Goal: Check status: Check status

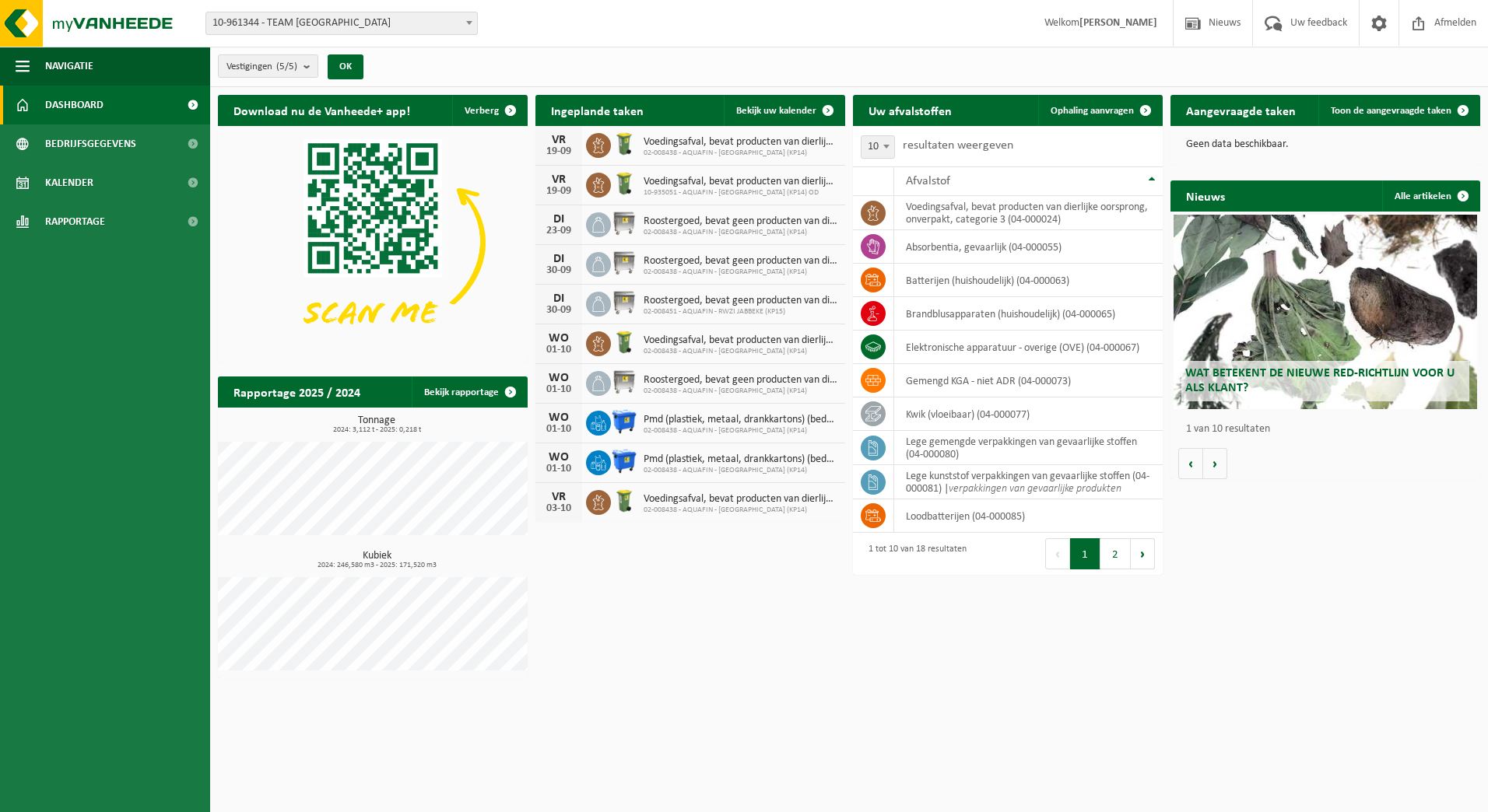
click at [312, 66] on b "submit" at bounding box center [311, 66] width 14 height 22
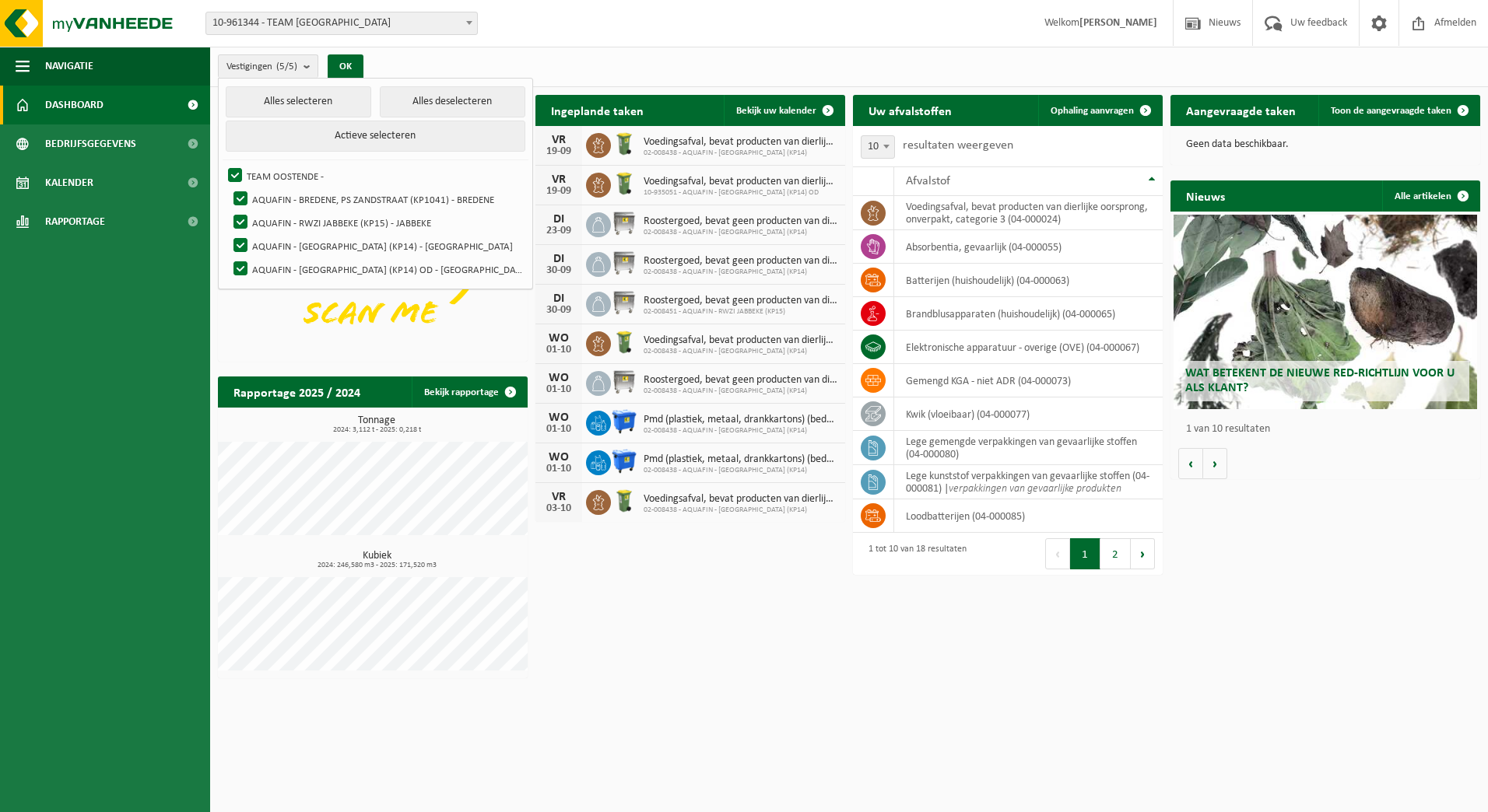
click at [313, 220] on label "AQUAFIN - RWZI JABBEKE (KP15) - JABBEKE" at bounding box center [377, 223] width 294 height 24
click at [228, 211] on input "AQUAFIN - RWZI JABBEKE (KP15) - JABBEKE" at bounding box center [228, 210] width 1 height 1
click at [313, 220] on label "AQUAFIN - RWZI JABBEKE (KP15) - JABBEKE" at bounding box center [377, 223] width 294 height 24
click at [228, 211] on input "AQUAFIN - RWZI JABBEKE (KP15) - JABBEKE" at bounding box center [228, 210] width 1 height 1
checkbox input "true"
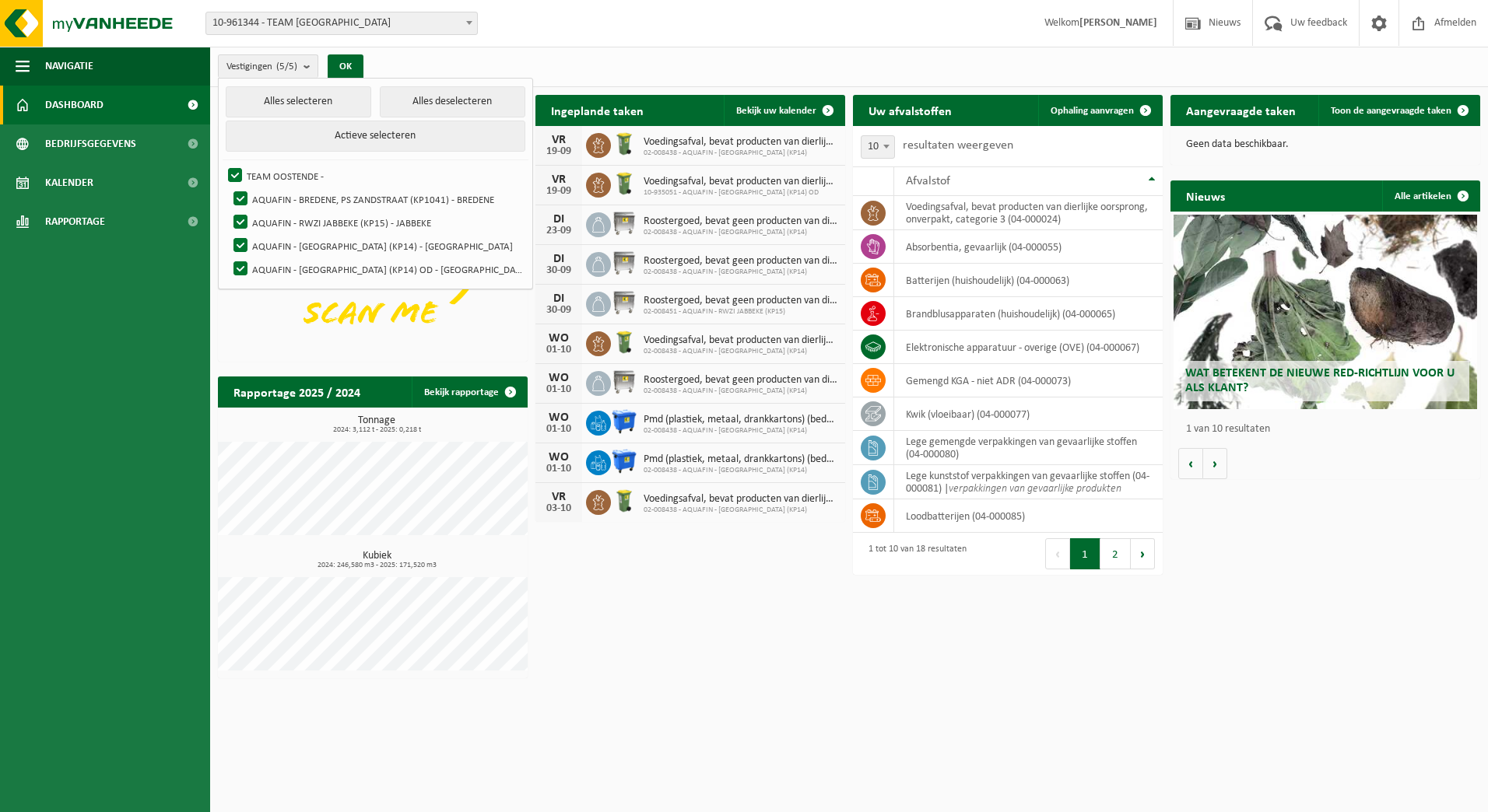
click at [238, 195] on label "AQUAFIN - BREDENE, PS ZANDSTRAAT (KP1041) - BREDENE" at bounding box center [377, 199] width 294 height 24
click at [228, 188] on input "AQUAFIN - BREDENE, PS ZANDSTRAAT (KP1041) - BREDENE" at bounding box center [228, 187] width 1 height 1
checkbox input "false"
click at [239, 245] on label "AQUAFIN - [GEOGRAPHIC_DATA] (KP14) - [GEOGRAPHIC_DATA]" at bounding box center [377, 246] width 294 height 24
click at [228, 234] on input "AQUAFIN - [GEOGRAPHIC_DATA] (KP14) - [GEOGRAPHIC_DATA]" at bounding box center [228, 233] width 1 height 1
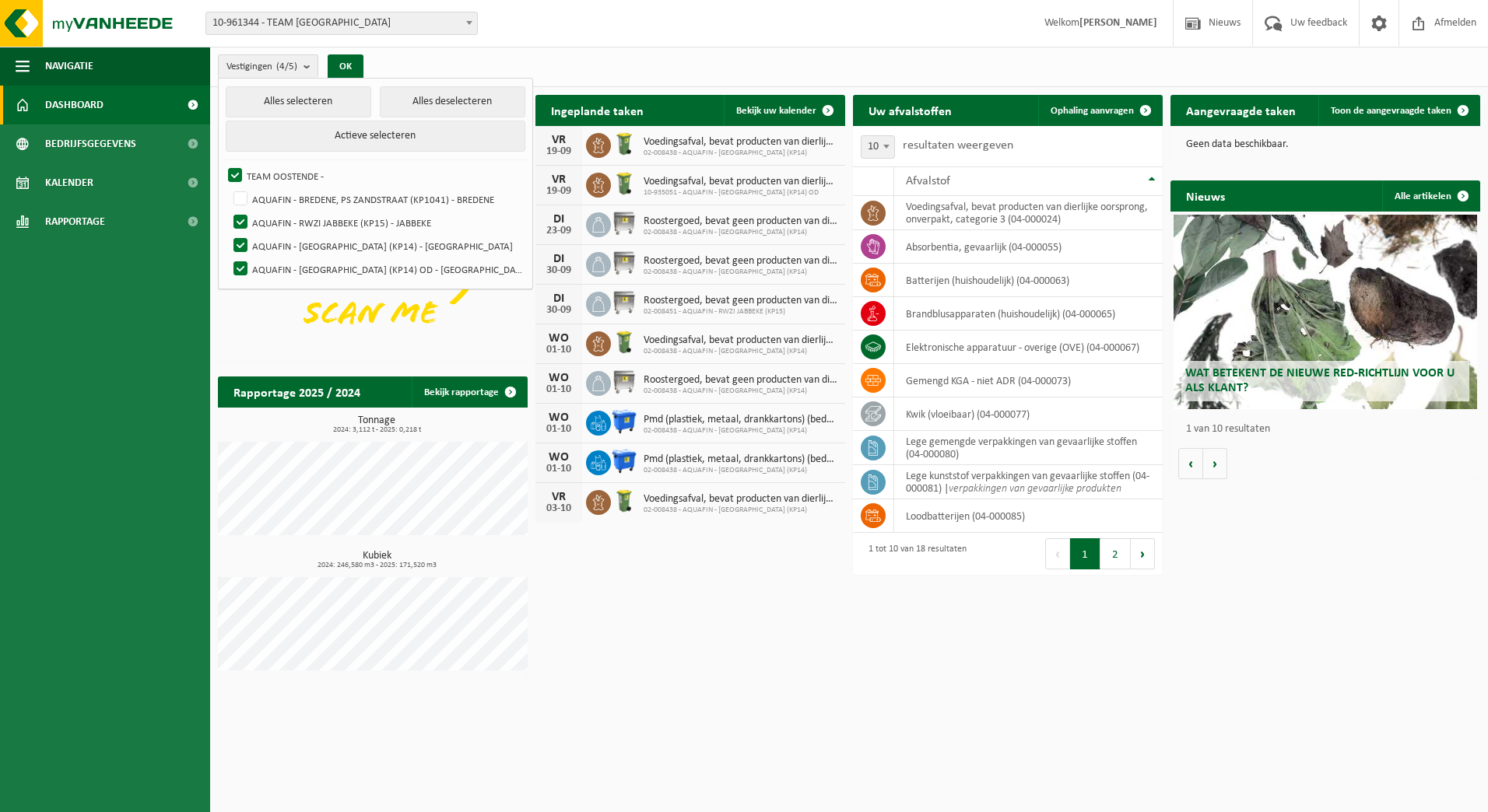
checkbox input "false"
click at [242, 270] on label "AQUAFIN - [GEOGRAPHIC_DATA] (KP14) OD - [GEOGRAPHIC_DATA]" at bounding box center [377, 269] width 294 height 24
click at [228, 257] on input "AQUAFIN - [GEOGRAPHIC_DATA] (KP14) OD - [GEOGRAPHIC_DATA]" at bounding box center [228, 257] width 1 height 1
checkbox input "false"
click at [367, 137] on button "Actieve selecteren" at bounding box center [376, 137] width 300 height 31
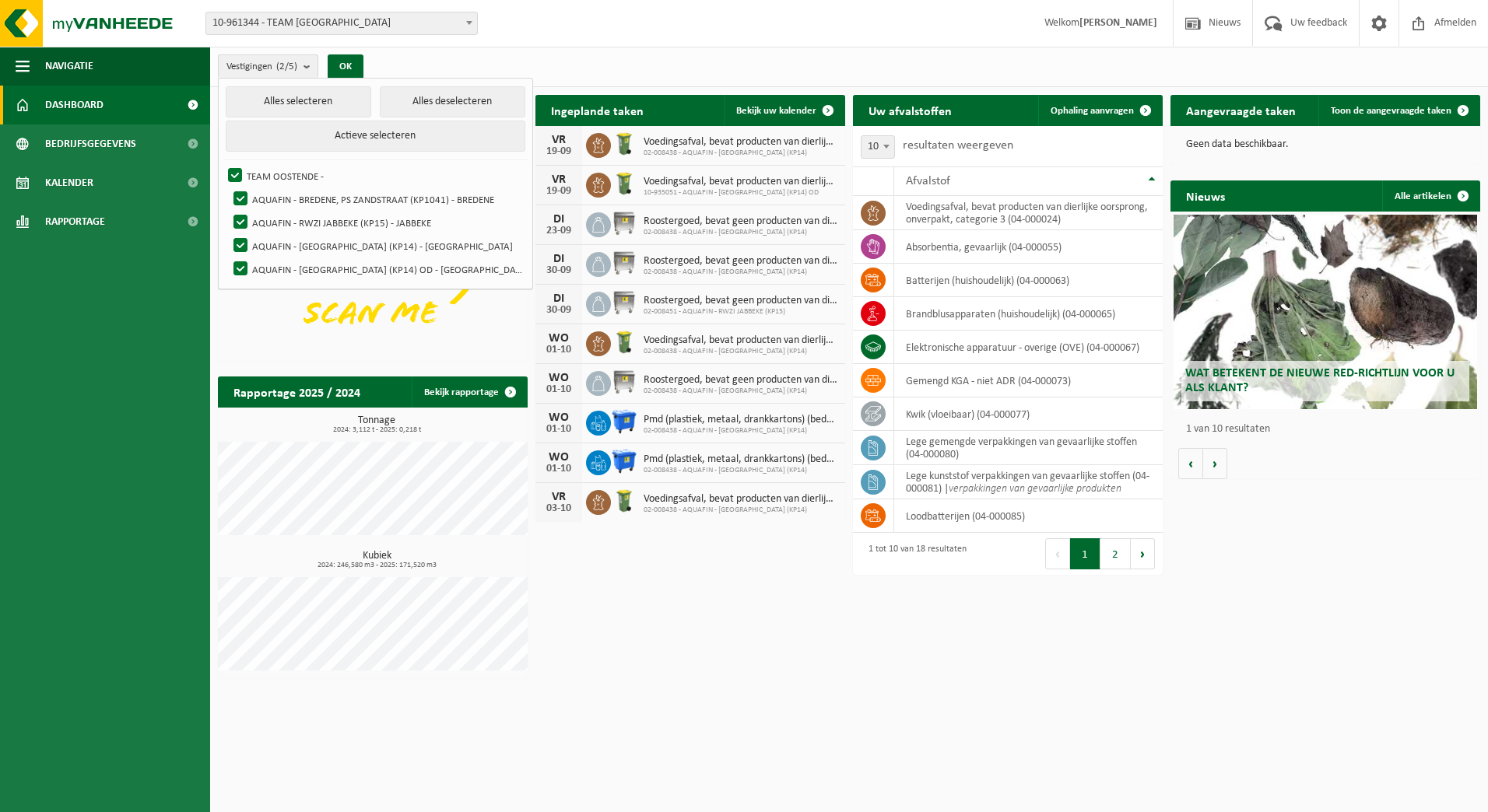
checkbox input "true"
click at [367, 137] on button "Actieve selecteren" at bounding box center [376, 137] width 300 height 31
click at [239, 196] on label "AQUAFIN - BREDENE, PS ZANDSTRAAT (KP1041) - BREDENE" at bounding box center [377, 199] width 294 height 24
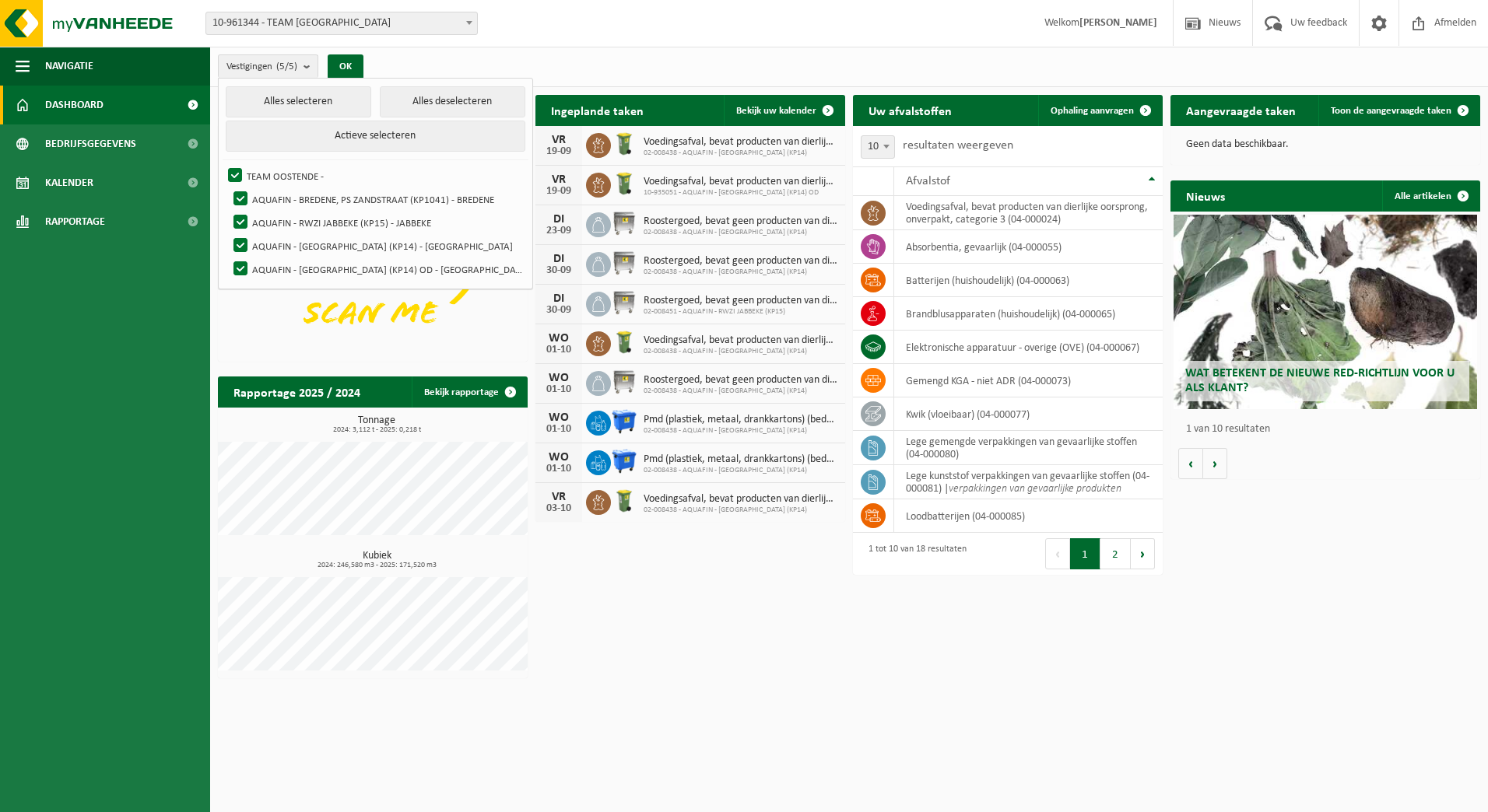
click at [228, 188] on input "AQUAFIN - BREDENE, PS ZANDSTRAAT (KP1041) - BREDENE" at bounding box center [228, 187] width 1 height 1
checkbox input "false"
click at [243, 240] on label "AQUAFIN - [GEOGRAPHIC_DATA] (KP14) - [GEOGRAPHIC_DATA]" at bounding box center [377, 246] width 294 height 24
click at [228, 234] on input "AQUAFIN - [GEOGRAPHIC_DATA] (KP14) - [GEOGRAPHIC_DATA]" at bounding box center [228, 233] width 1 height 1
checkbox input "false"
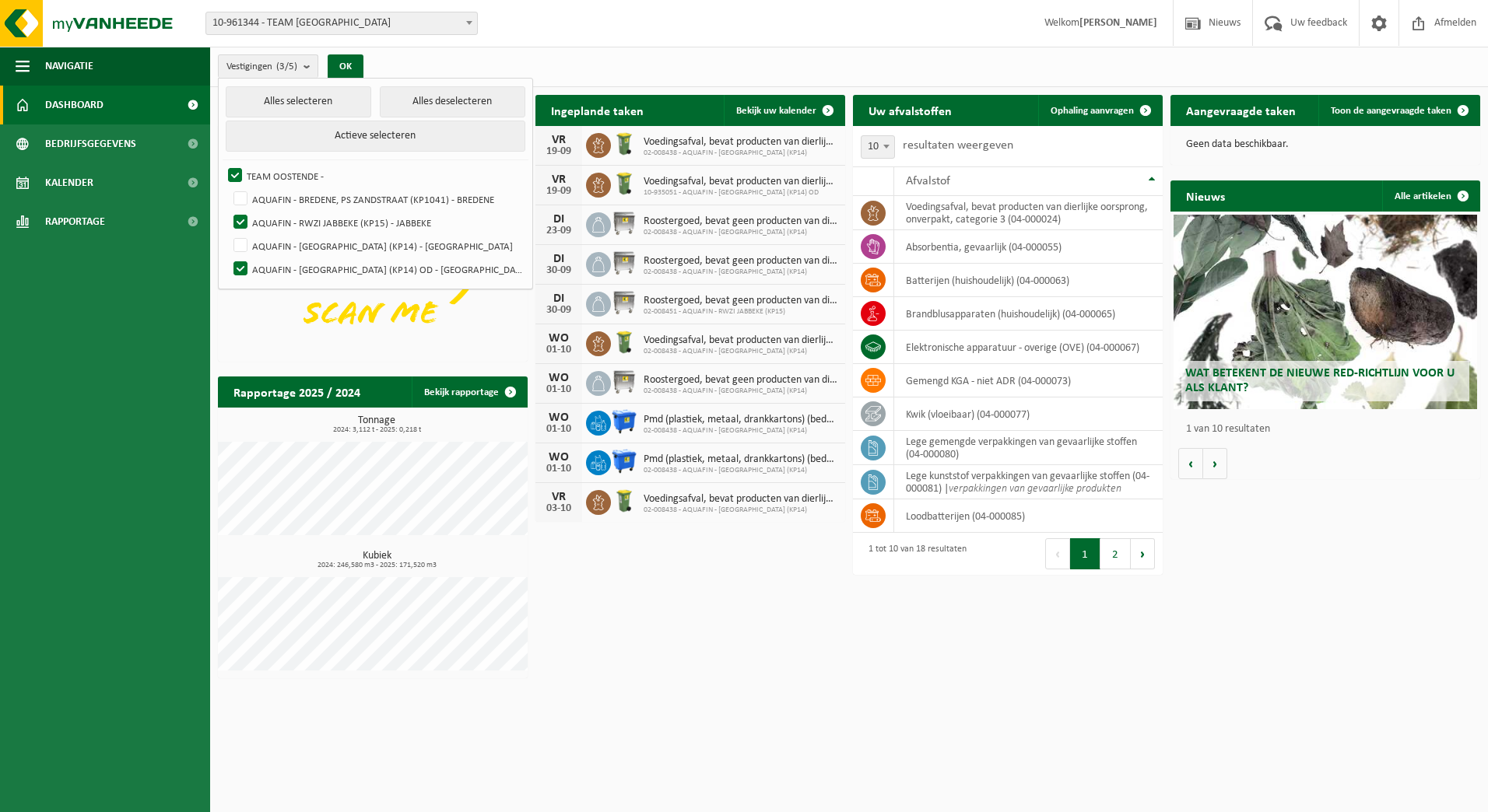
click at [241, 266] on label "AQUAFIN - [GEOGRAPHIC_DATA] (KP14) OD - [GEOGRAPHIC_DATA]" at bounding box center [377, 269] width 294 height 24
click at [228, 257] on input "AQUAFIN - [GEOGRAPHIC_DATA] (KP14) OD - [GEOGRAPHIC_DATA]" at bounding box center [228, 257] width 1 height 1
checkbox input "false"
click at [346, 62] on button "OK" at bounding box center [345, 67] width 36 height 25
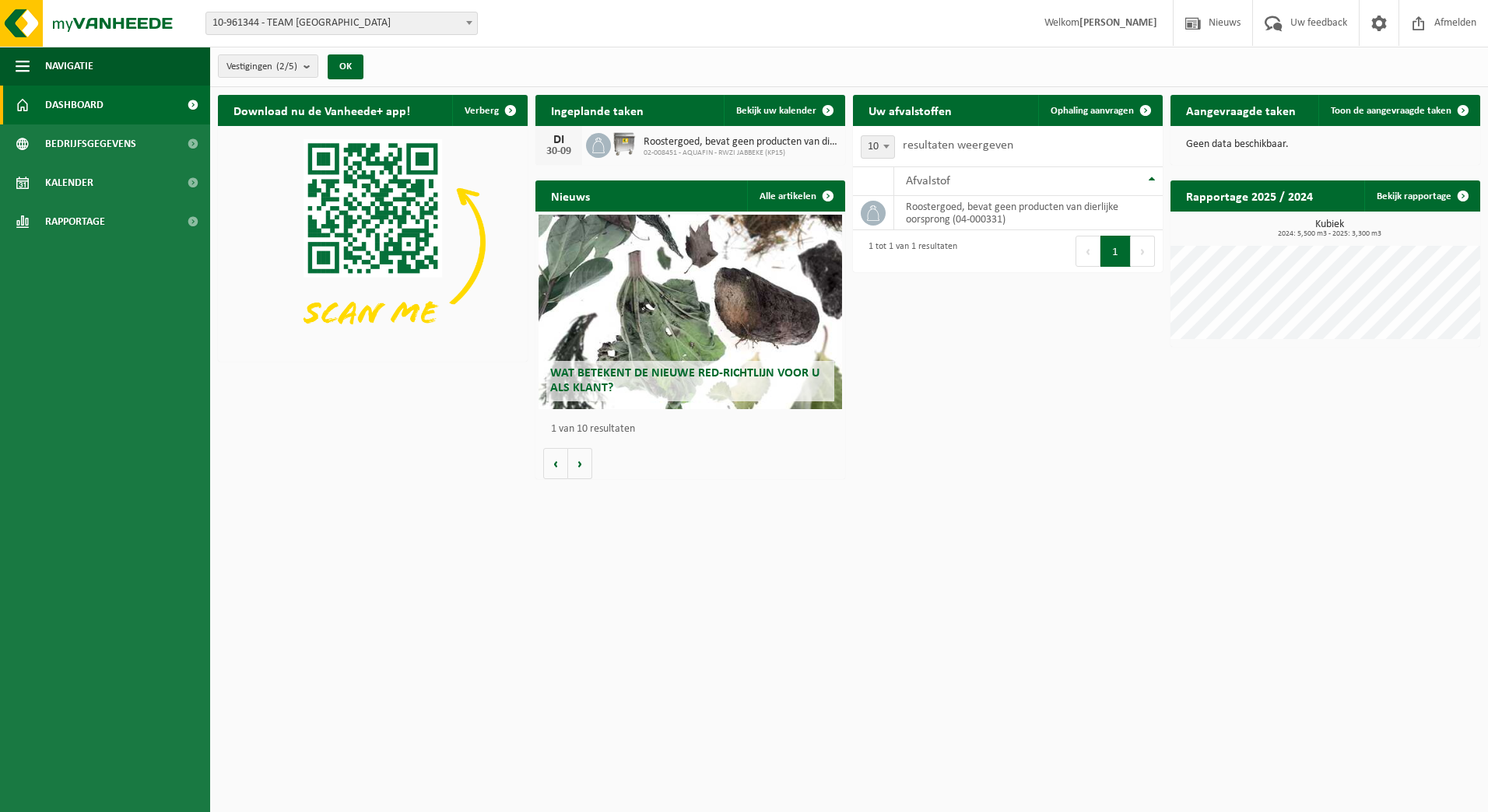
click at [822, 107] on span at bounding box center [828, 111] width 31 height 31
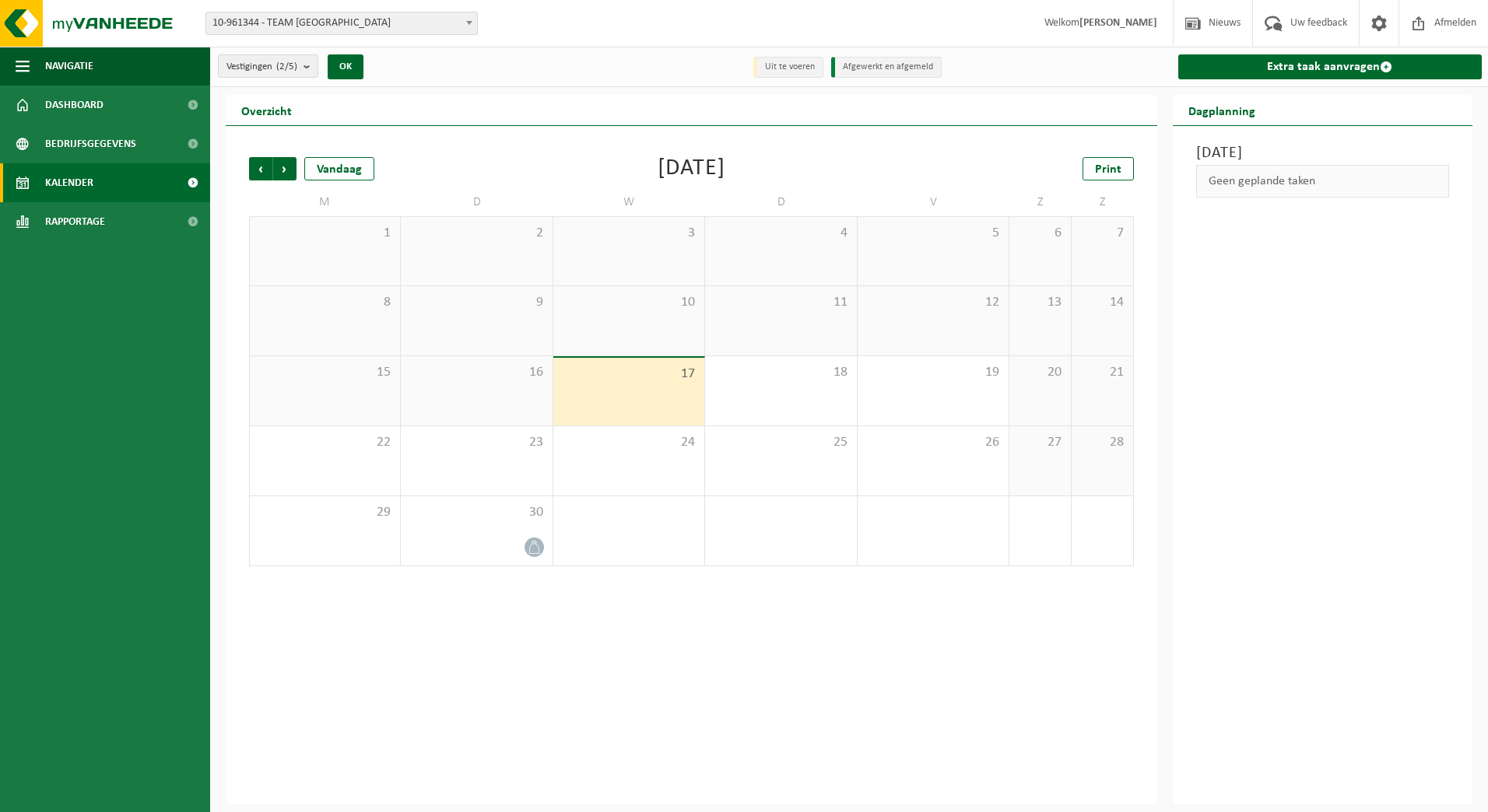
click at [788, 65] on li "Uit te voeren" at bounding box center [788, 67] width 70 height 21
click at [345, 65] on button "OK" at bounding box center [345, 67] width 36 height 25
click at [508, 539] on div at bounding box center [476, 547] width 136 height 21
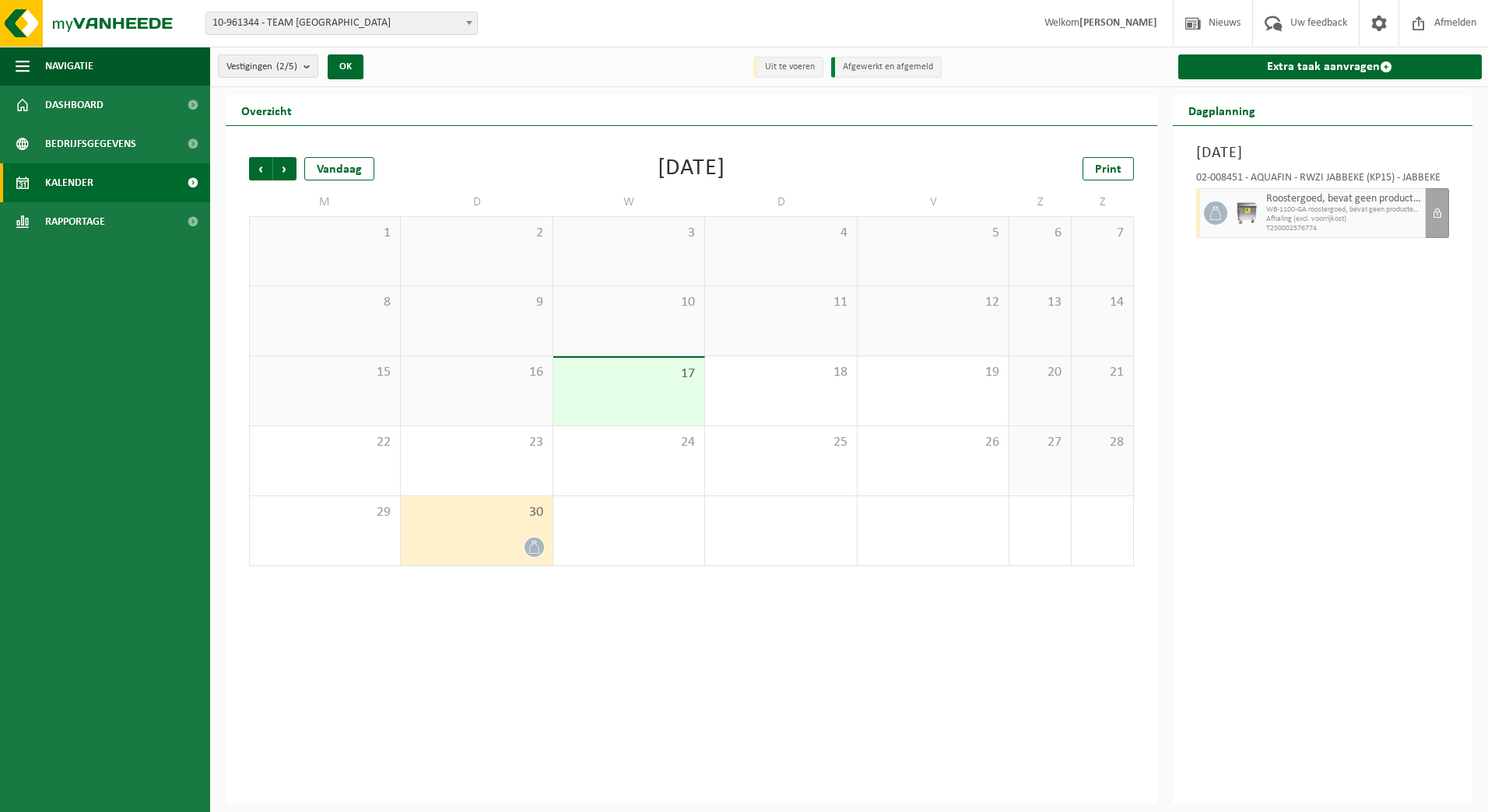
click at [261, 165] on span "Vorige" at bounding box center [261, 169] width 24 height 24
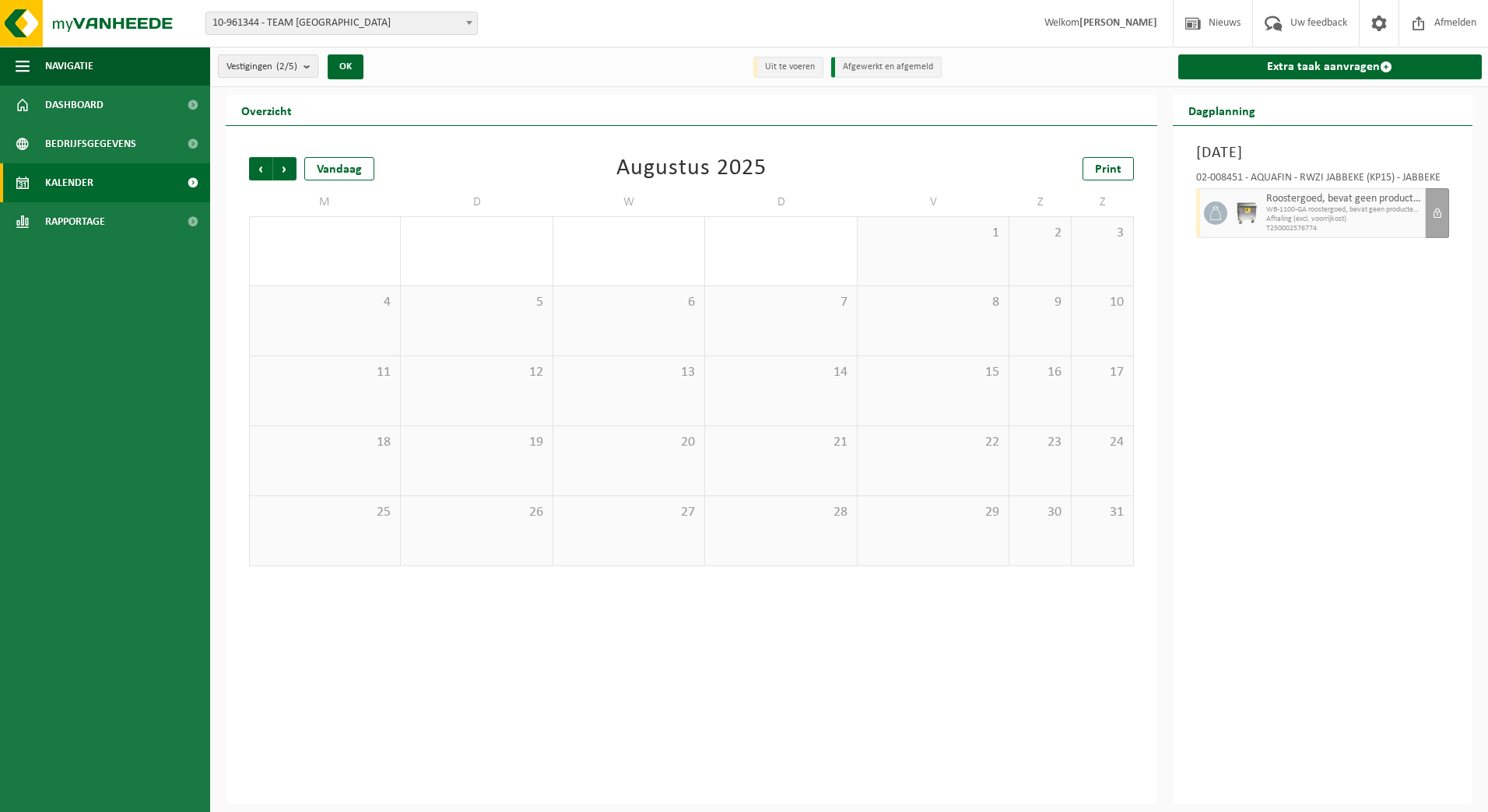
click at [261, 165] on span "Vorige" at bounding box center [261, 169] width 24 height 24
click at [288, 168] on span "Volgende" at bounding box center [285, 169] width 24 height 24
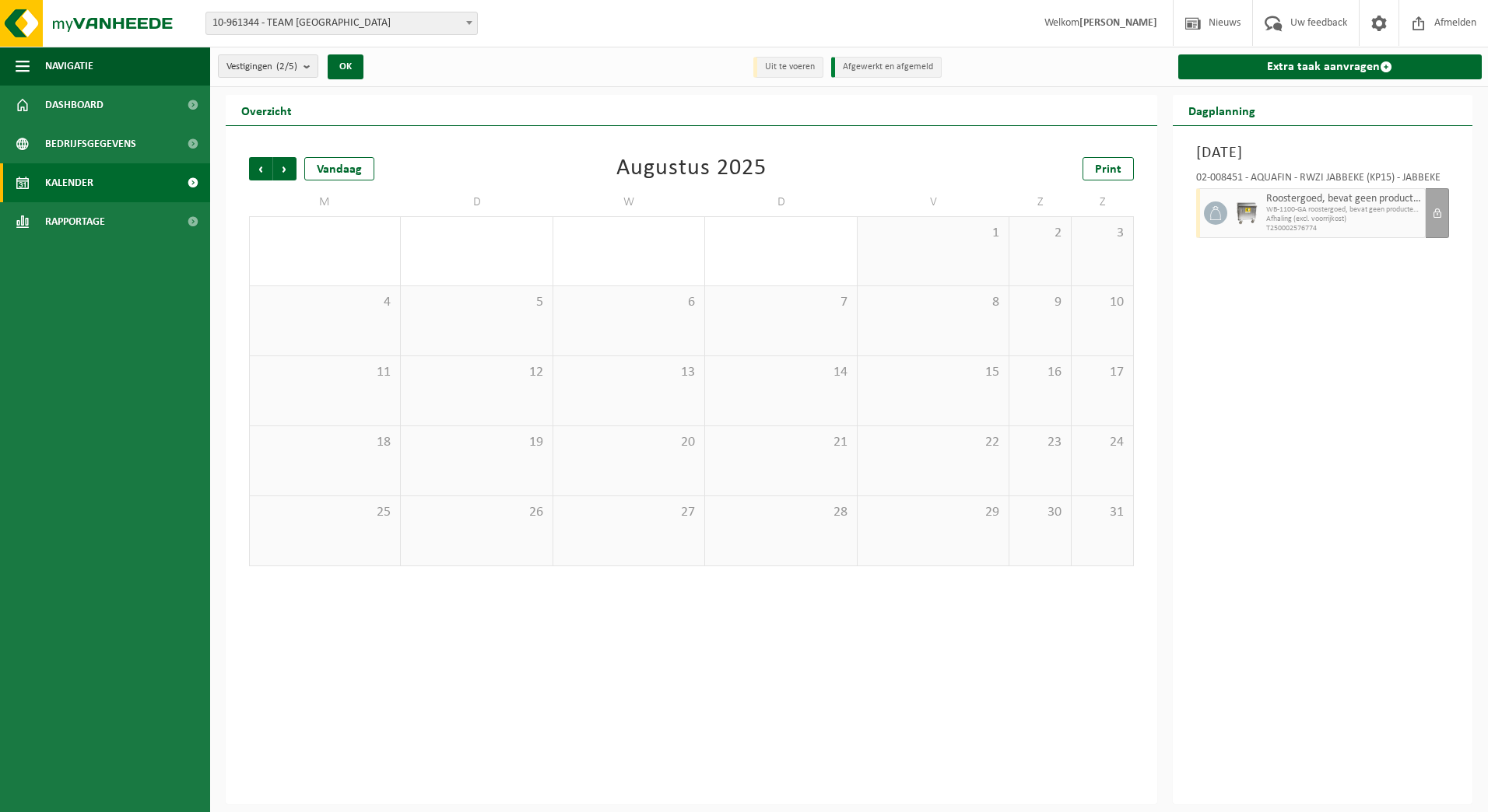
click at [288, 168] on span "Volgende" at bounding box center [285, 169] width 24 height 24
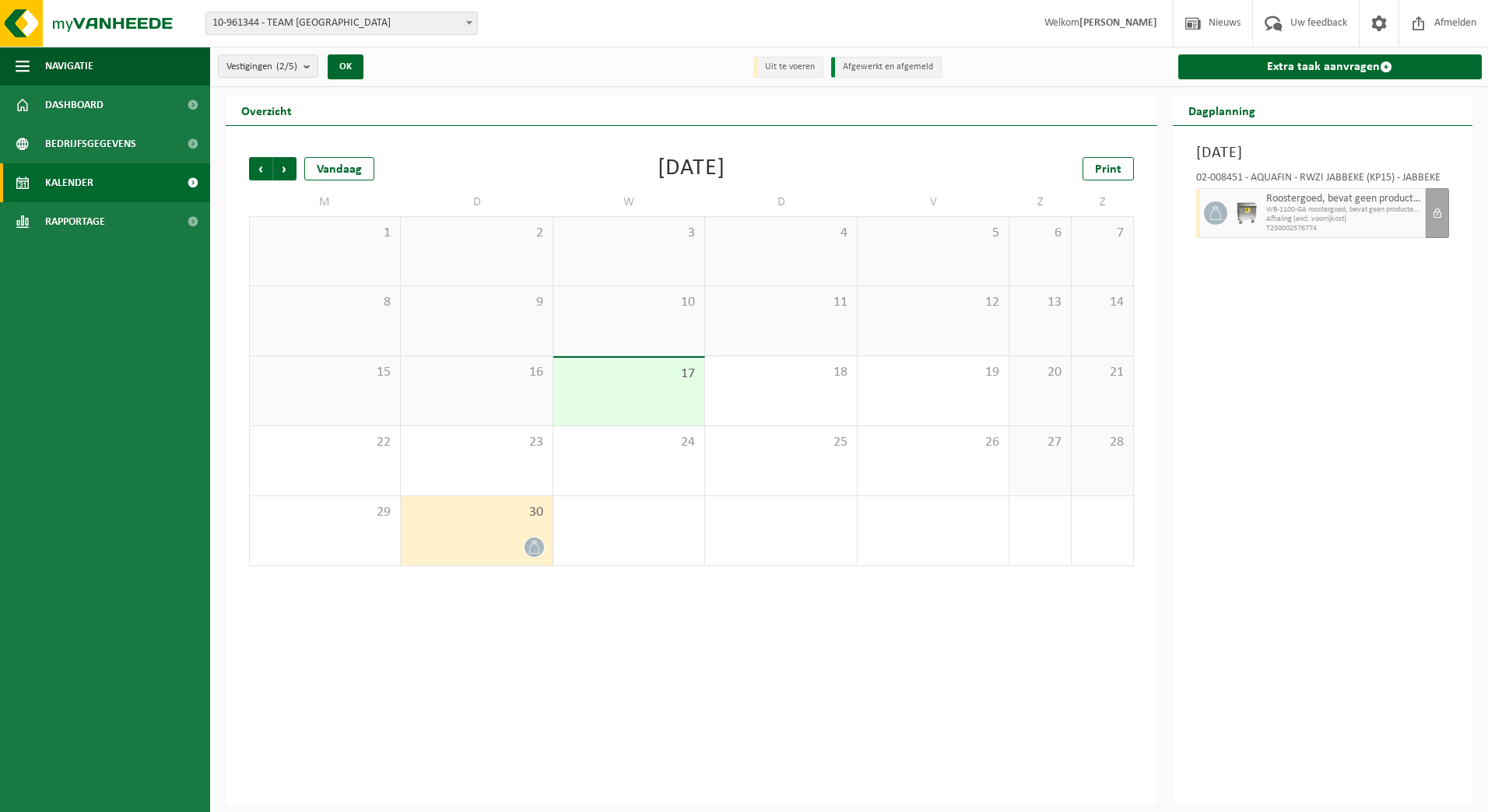
click at [288, 168] on span "Volgende" at bounding box center [285, 169] width 24 height 24
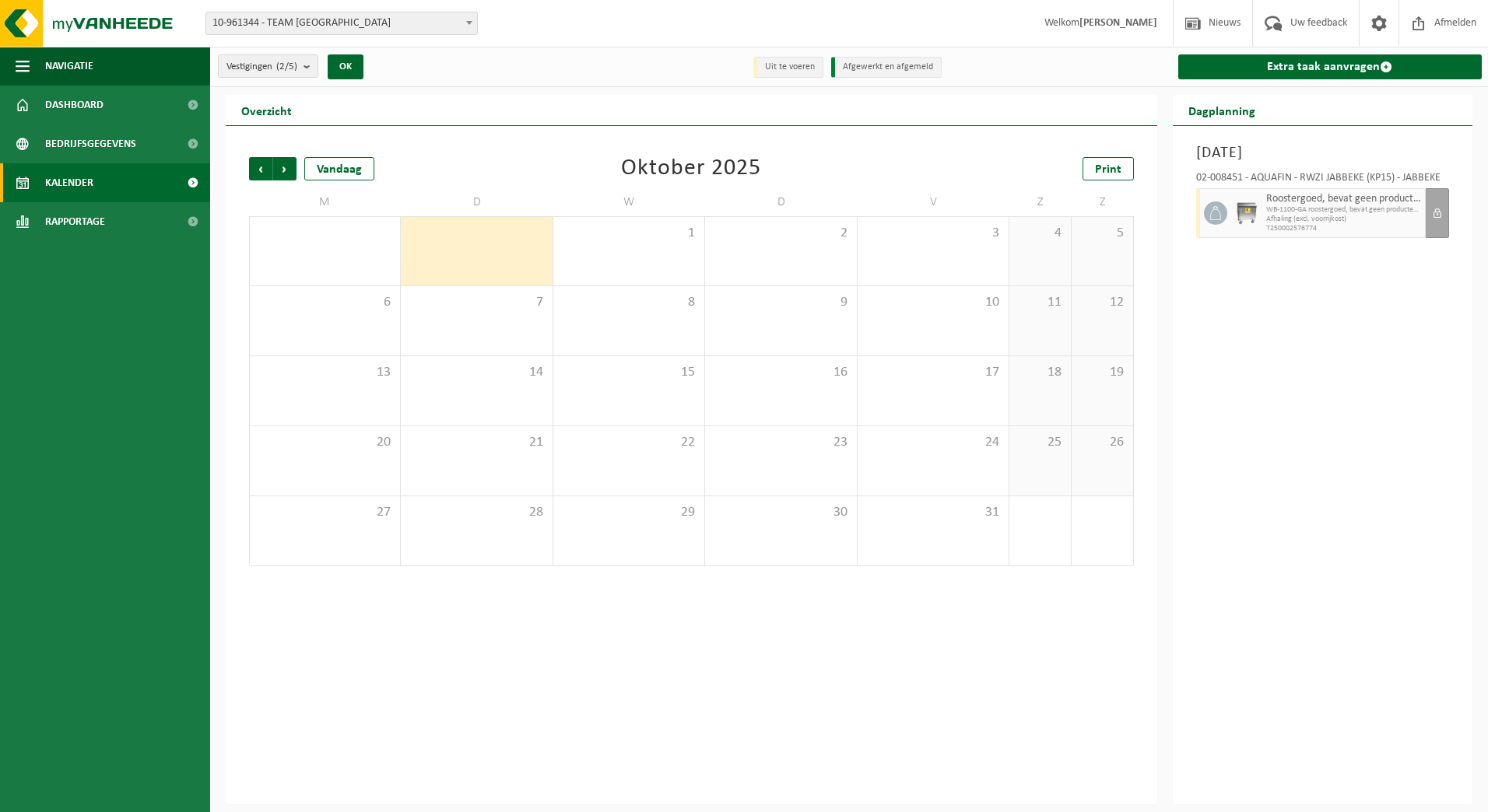
click at [288, 168] on span "Volgende" at bounding box center [285, 169] width 24 height 24
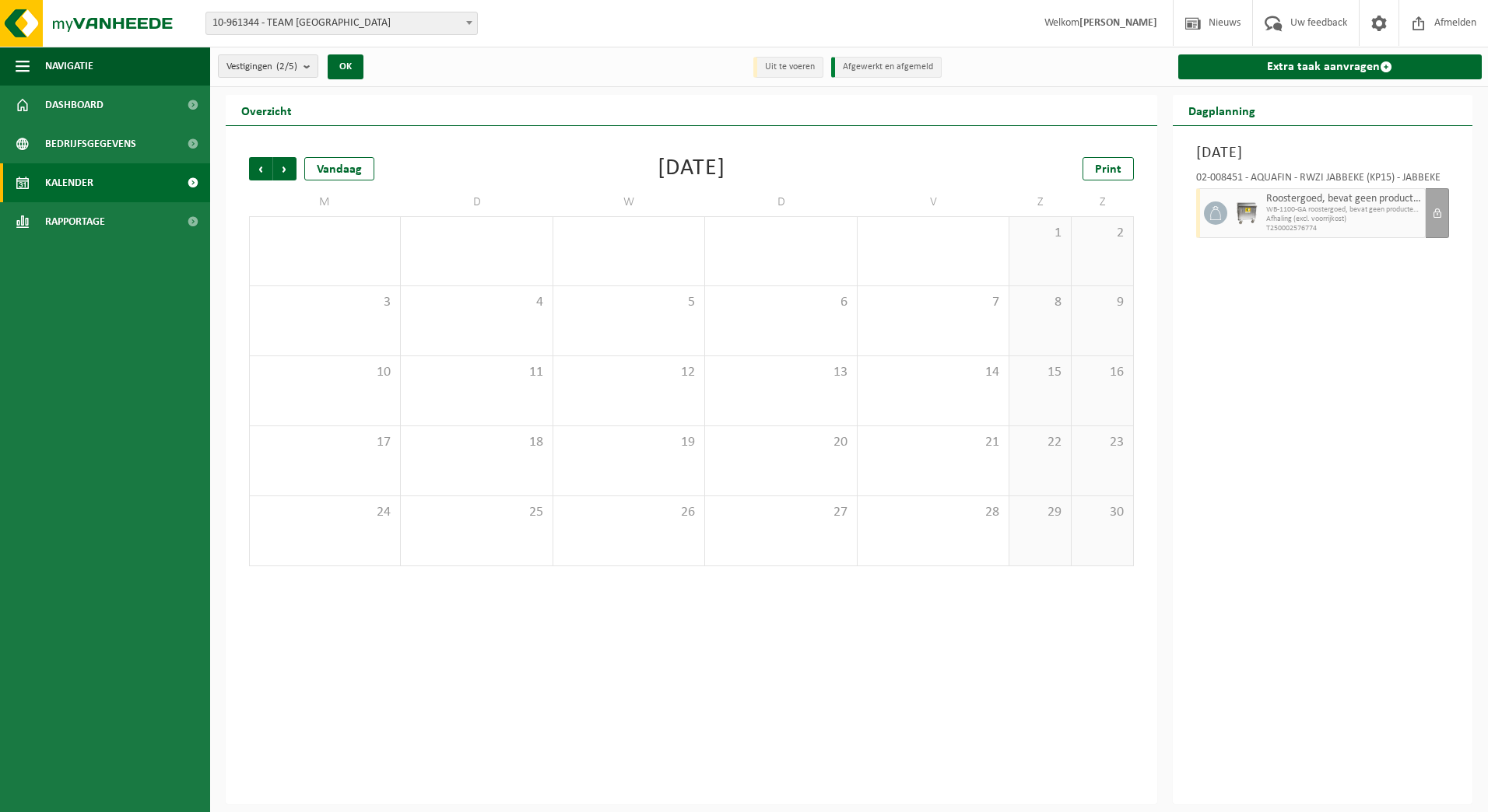
click at [288, 168] on span "Volgende" at bounding box center [285, 169] width 24 height 24
click at [264, 166] on span "Vorige" at bounding box center [261, 169] width 24 height 24
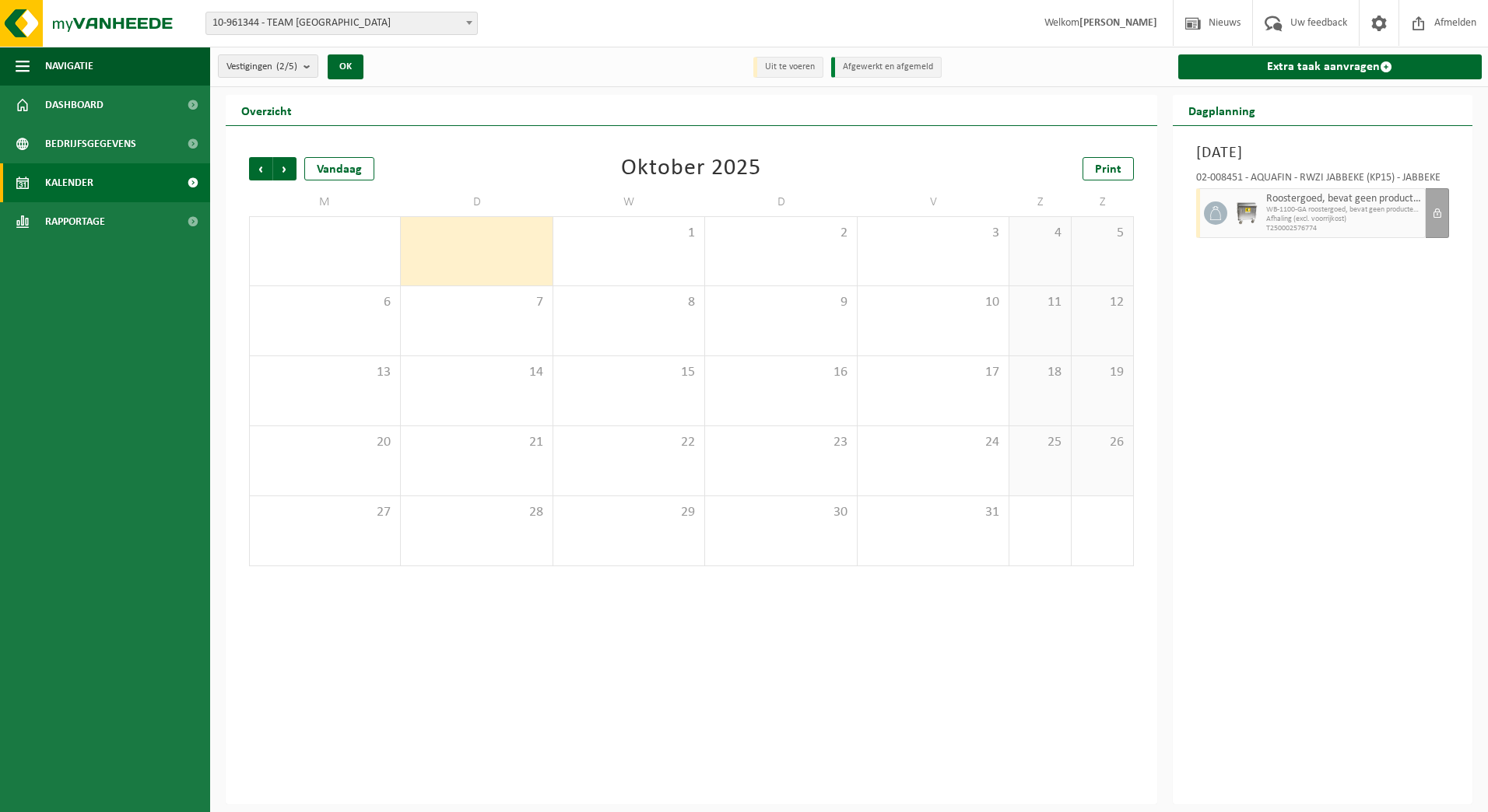
click at [264, 166] on span "Vorige" at bounding box center [261, 169] width 24 height 24
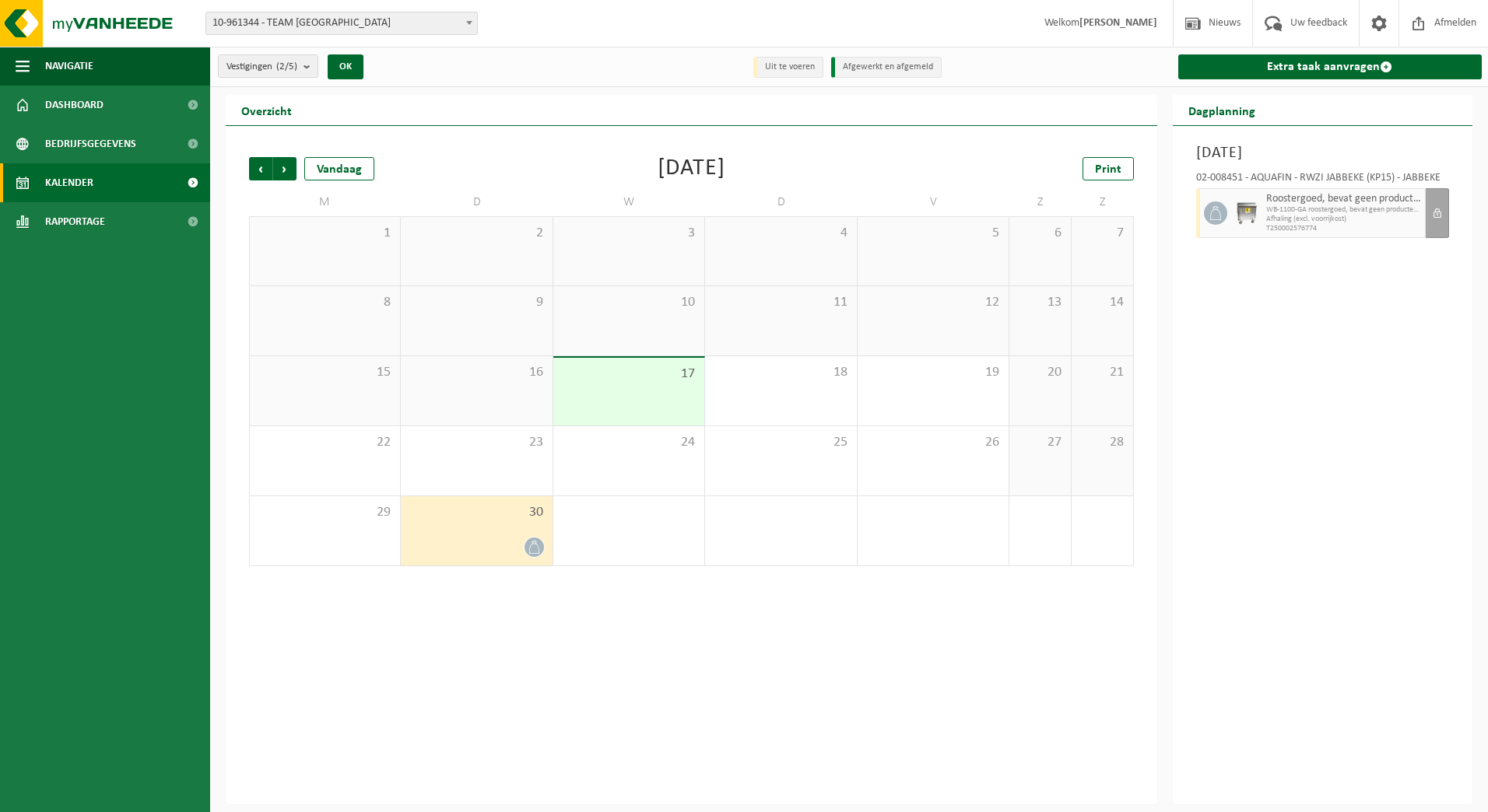
click at [309, 66] on b "submit" at bounding box center [311, 66] width 14 height 22
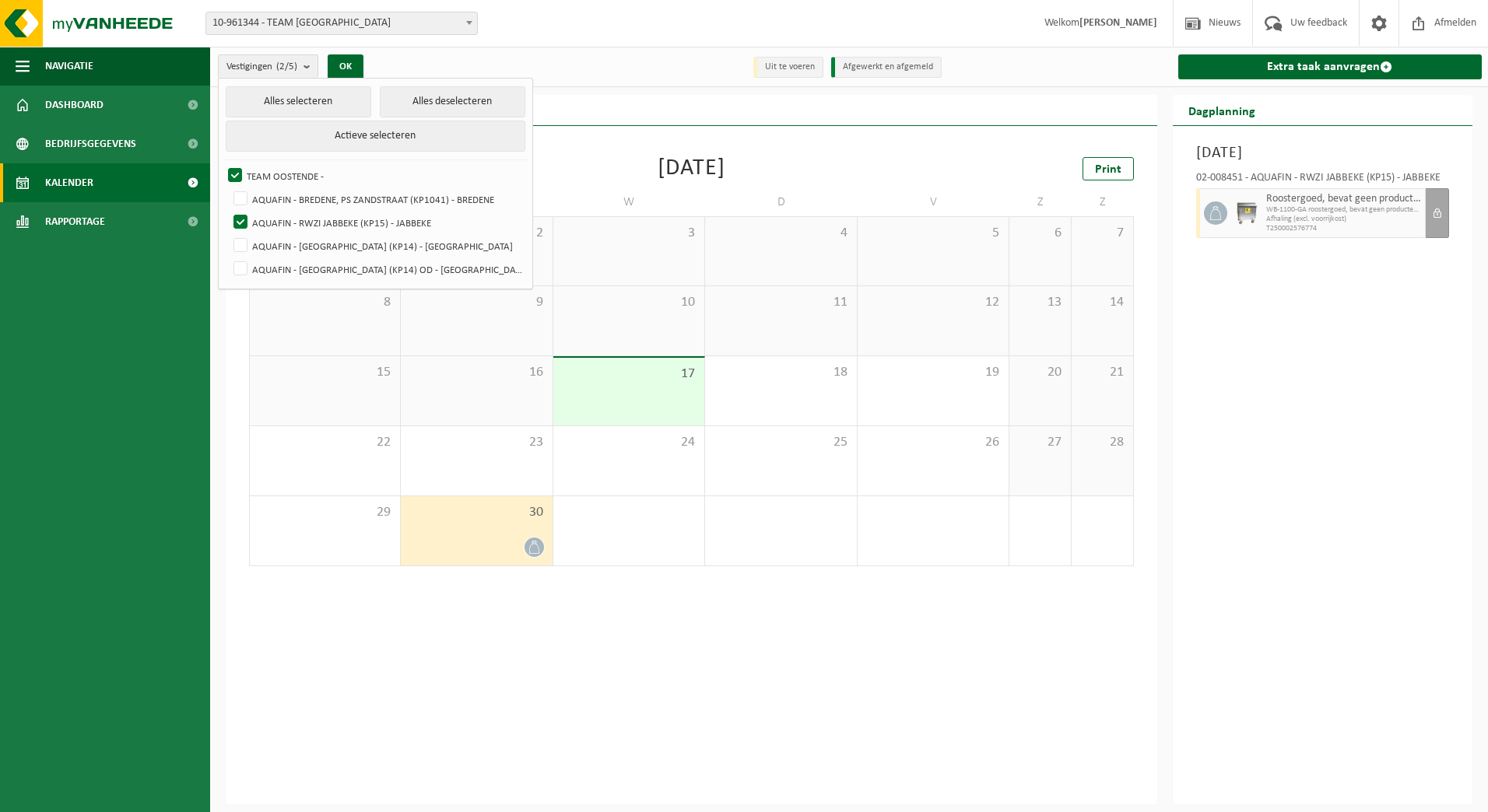
click at [866, 602] on div "Vorige Volgende Vandaag [DATE] Print M D W D V Z Z 1 2 3 4 5 6 7 8 9 10 11 12 1…" at bounding box center [691, 465] width 932 height 679
